Goal: Transaction & Acquisition: Subscribe to service/newsletter

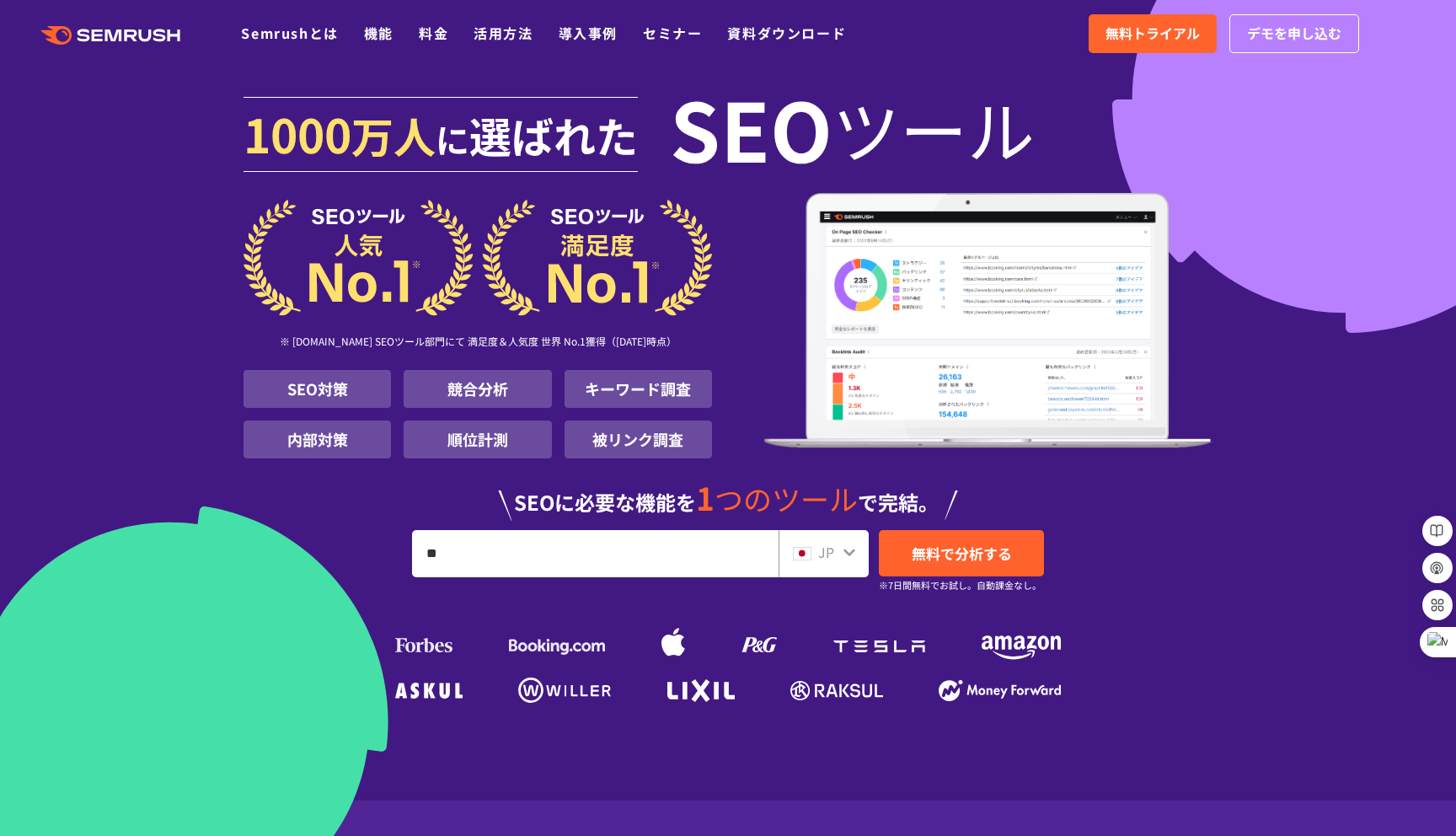
type input "*"
type input "****"
click at [1016, 546] on link "無料で分析する" at bounding box center [962, 553] width 165 height 46
